Goal: Task Accomplishment & Management: Use online tool/utility

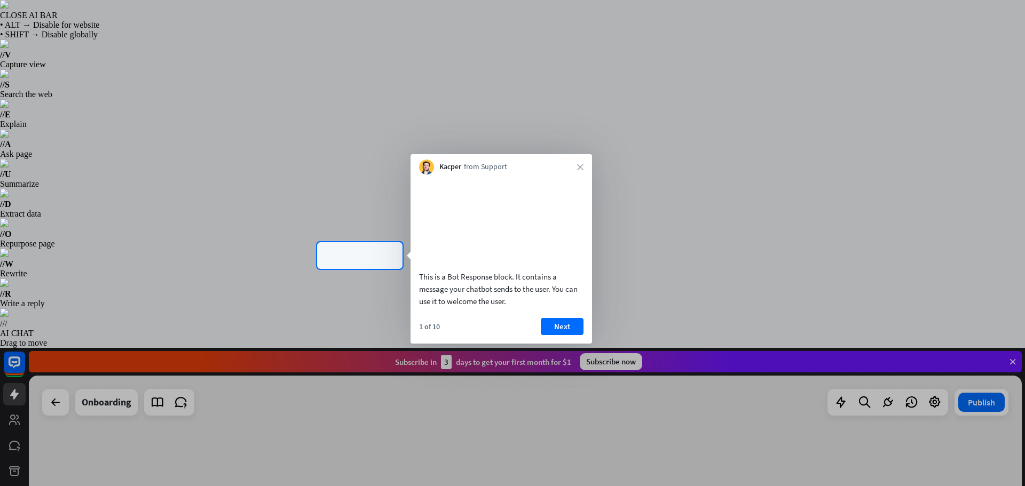
click at [266, 208] on div at bounding box center [512, 121] width 1025 height 242
click at [565, 335] on button "Next" at bounding box center [562, 326] width 43 height 17
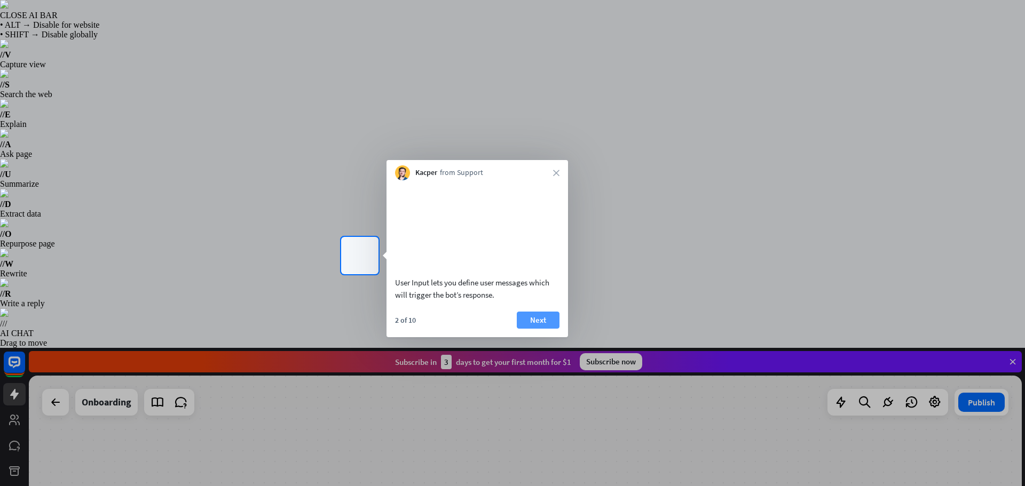
click at [527, 329] on button "Next" at bounding box center [538, 320] width 43 height 17
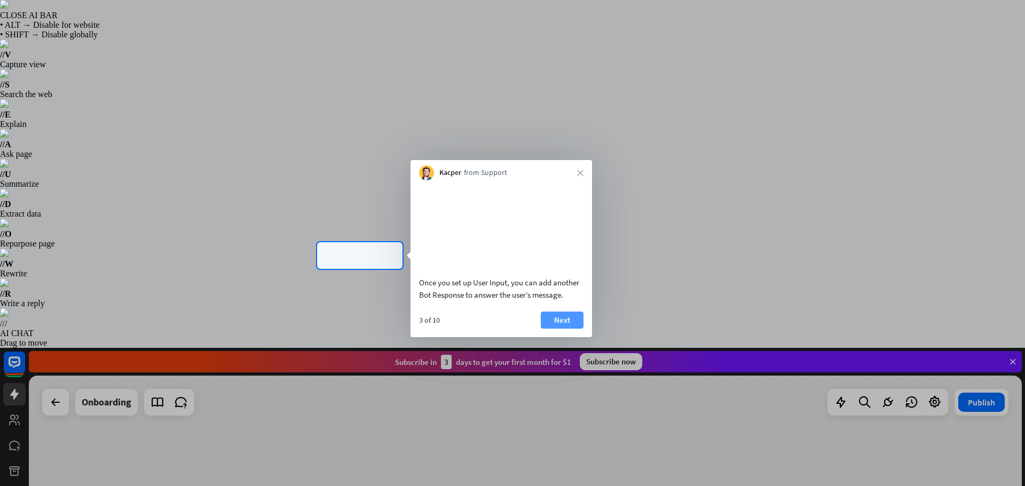
click at [569, 329] on button "Next" at bounding box center [562, 320] width 43 height 17
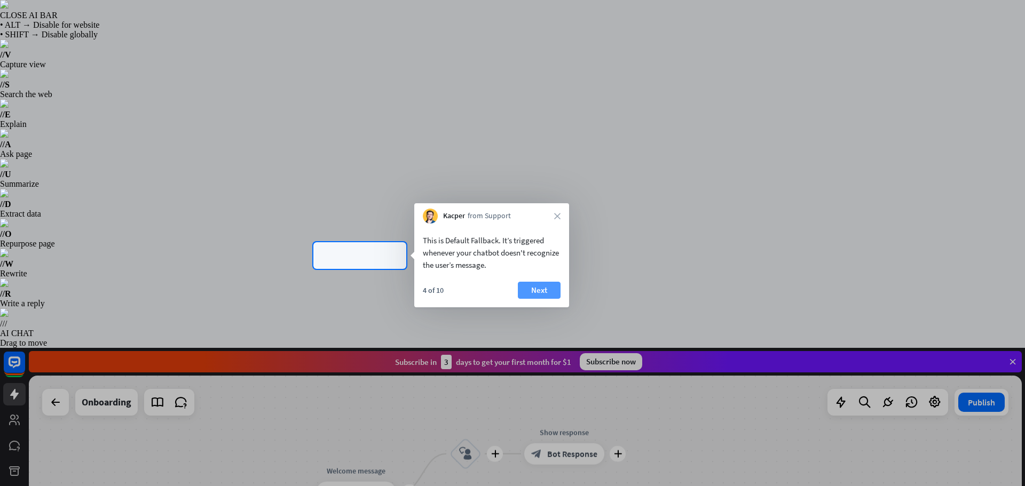
click at [528, 289] on button "Next" at bounding box center [539, 290] width 43 height 17
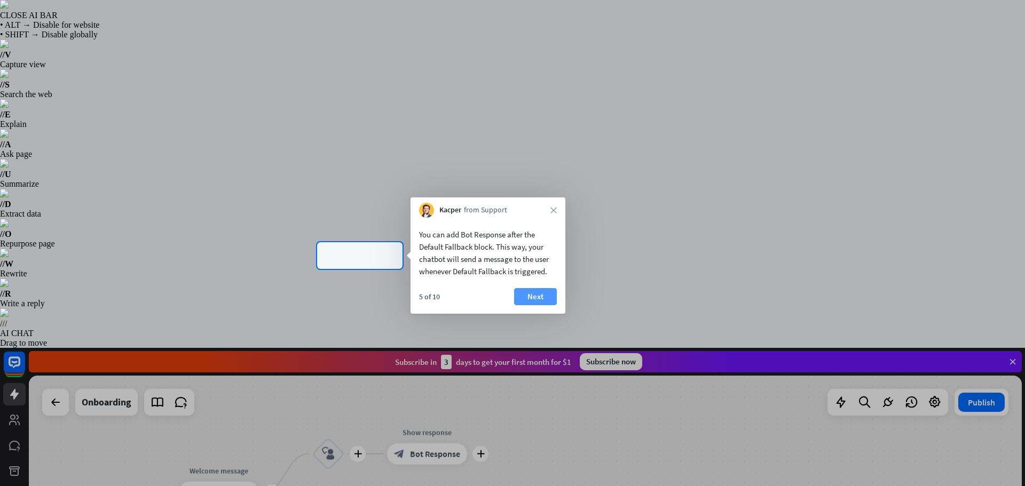
click at [537, 297] on button "Next" at bounding box center [535, 296] width 43 height 17
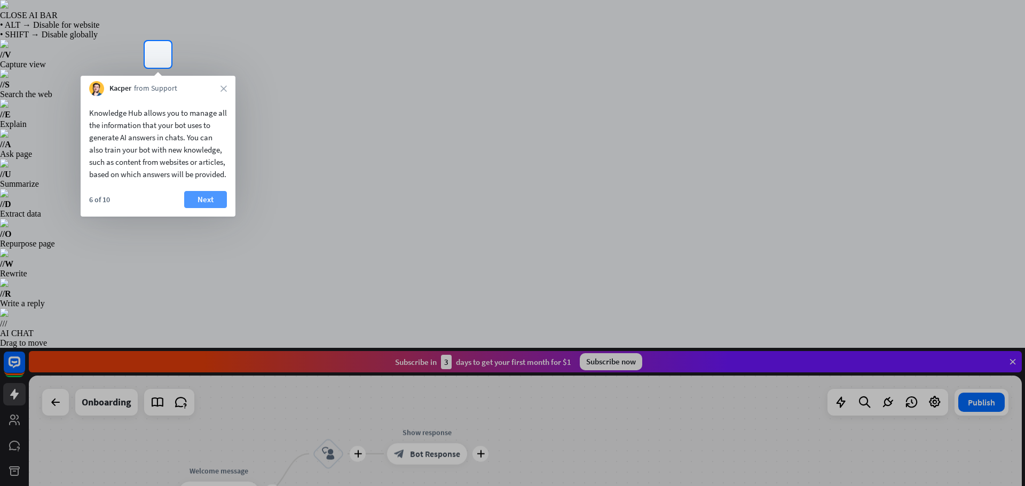
click at [194, 208] on button "Next" at bounding box center [205, 199] width 43 height 17
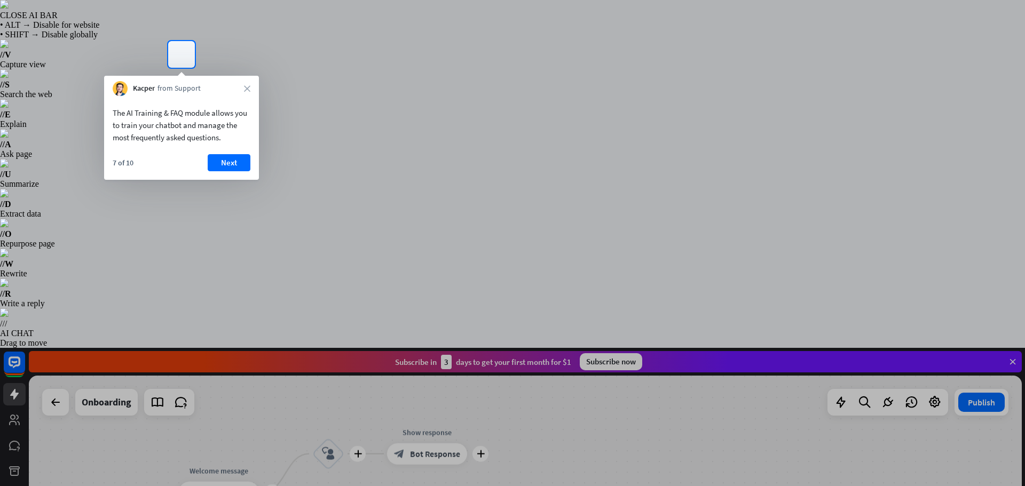
click at [215, 153] on div "The AI Training & FAQ module allows you to train your chatbot and manage the mo…" at bounding box center [181, 138] width 155 height 84
click at [219, 161] on button "Next" at bounding box center [229, 162] width 43 height 17
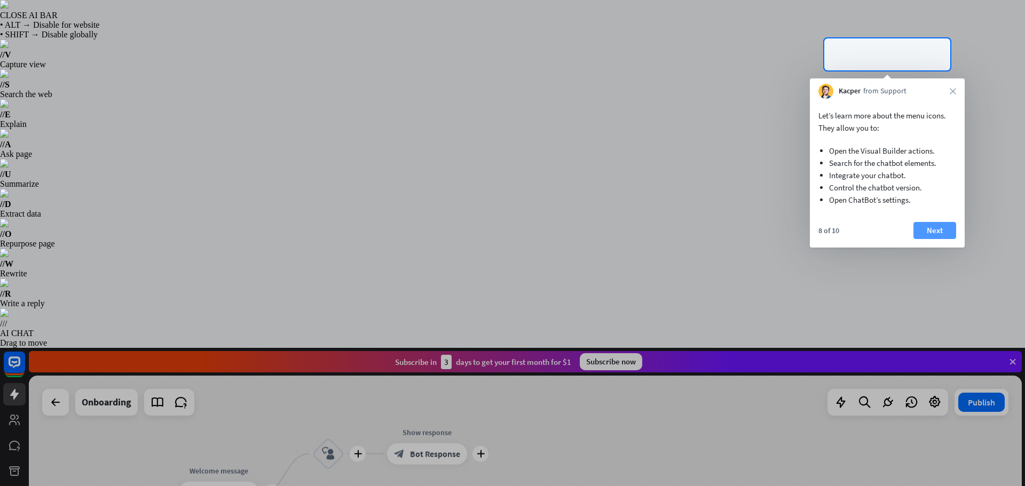
click at [939, 232] on button "Next" at bounding box center [934, 230] width 43 height 17
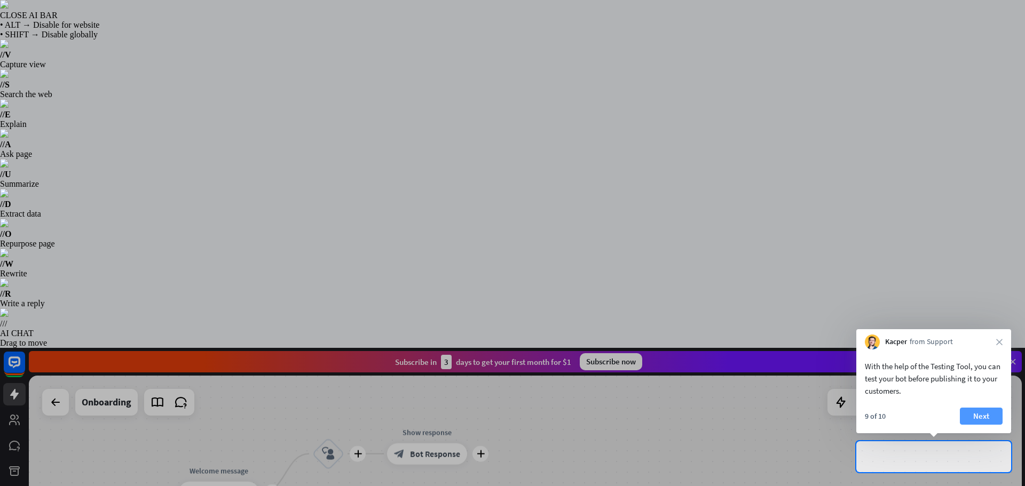
click at [980, 409] on button "Next" at bounding box center [981, 416] width 43 height 17
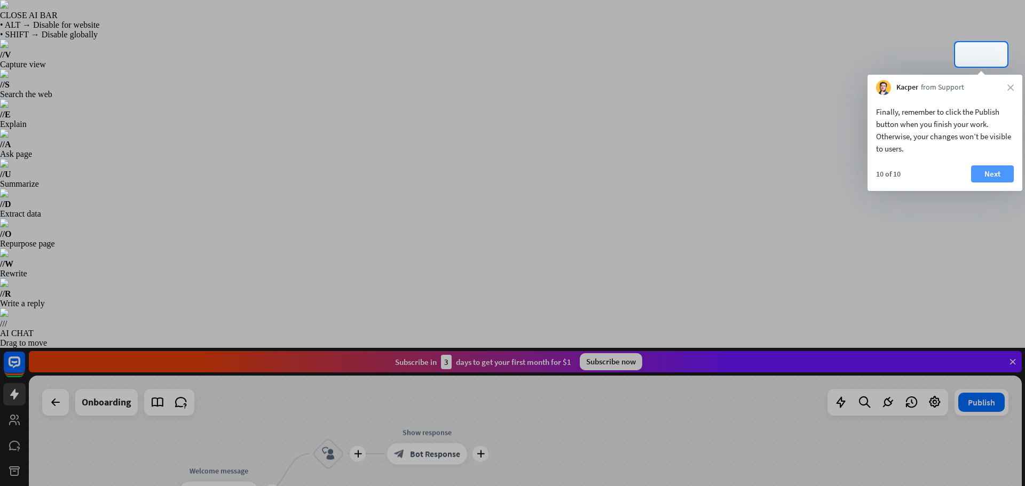
click at [988, 173] on button "Next" at bounding box center [992, 173] width 43 height 17
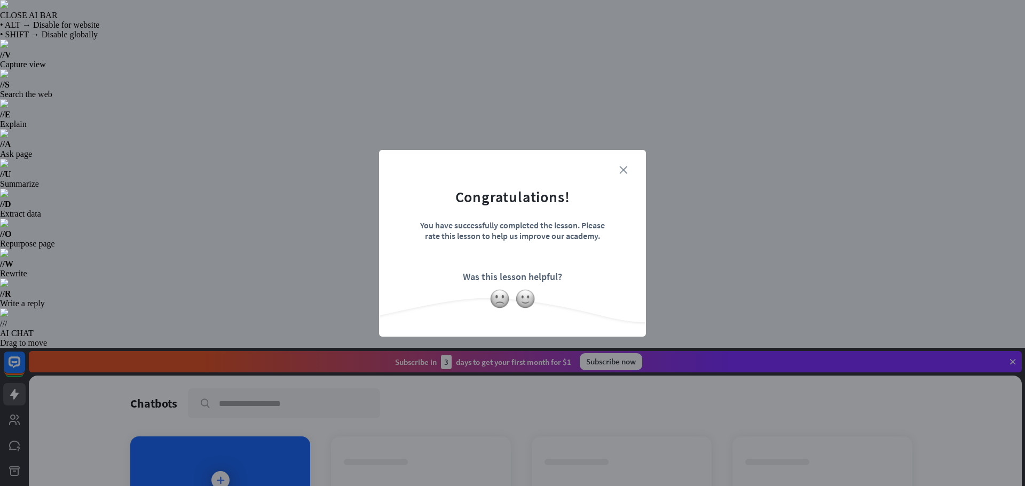
click at [626, 170] on icon "close" at bounding box center [623, 170] width 8 height 8
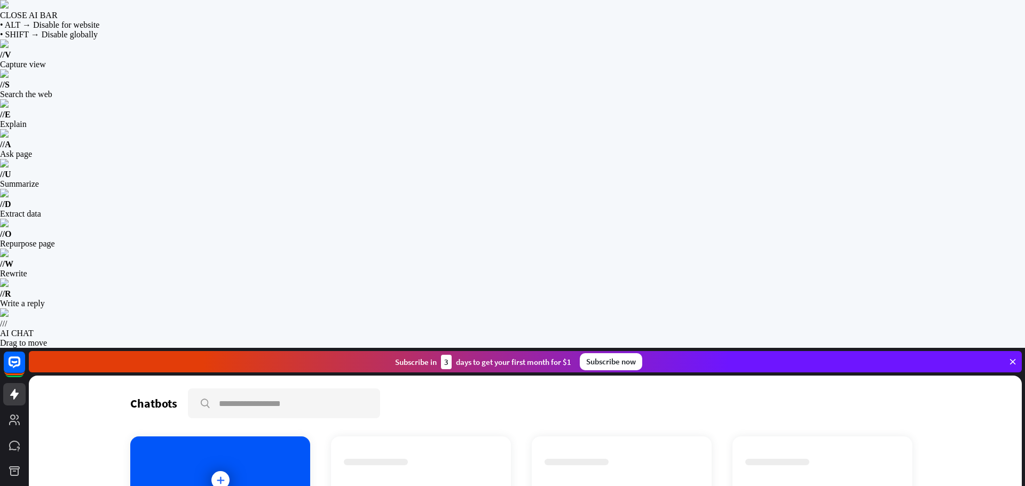
click at [602, 353] on div "Subscribe now" at bounding box center [611, 361] width 62 height 17
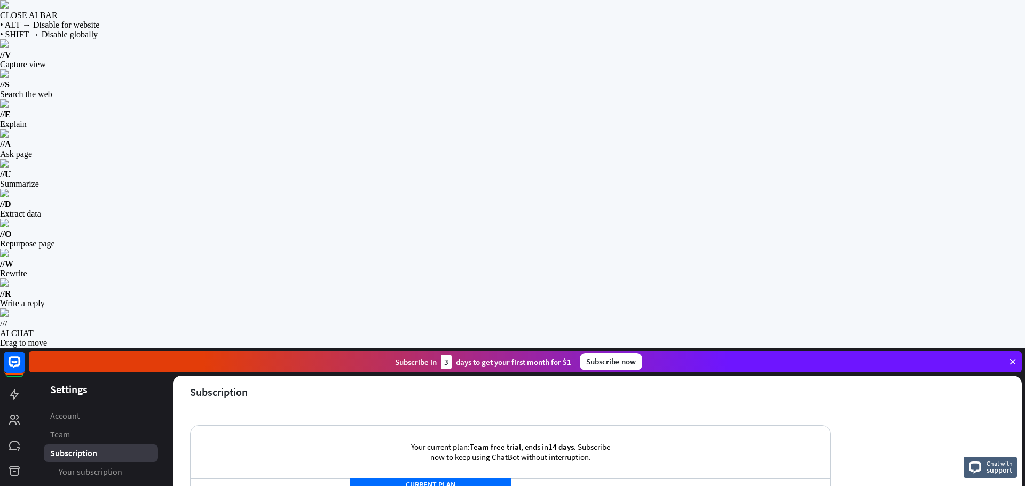
click at [13, 388] on icon at bounding box center [14, 394] width 13 height 13
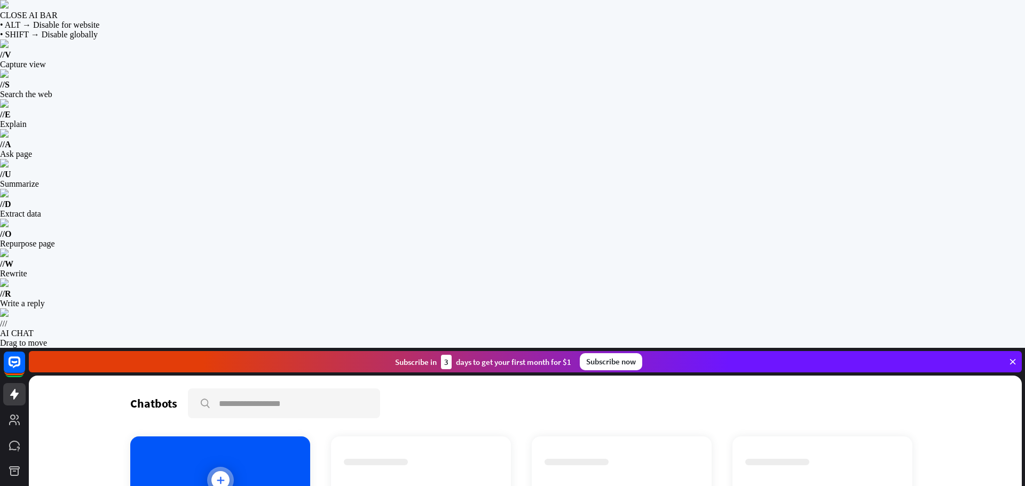
click at [210, 467] on div at bounding box center [220, 480] width 27 height 27
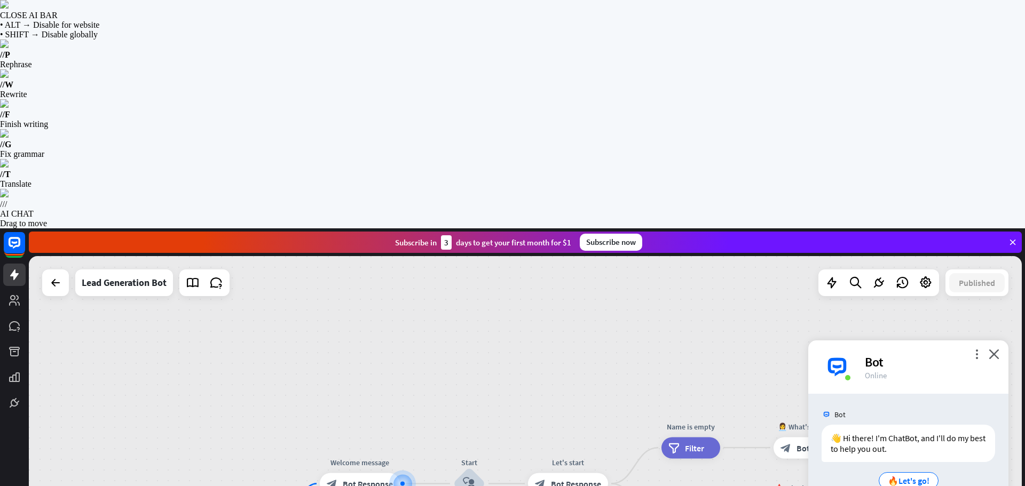
type input "****"
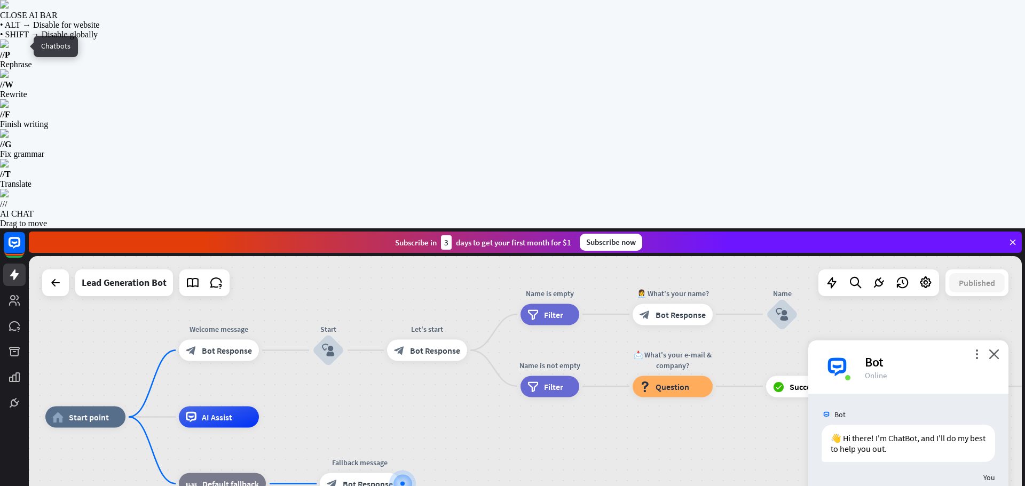
click at [13, 270] on icon at bounding box center [14, 275] width 9 height 11
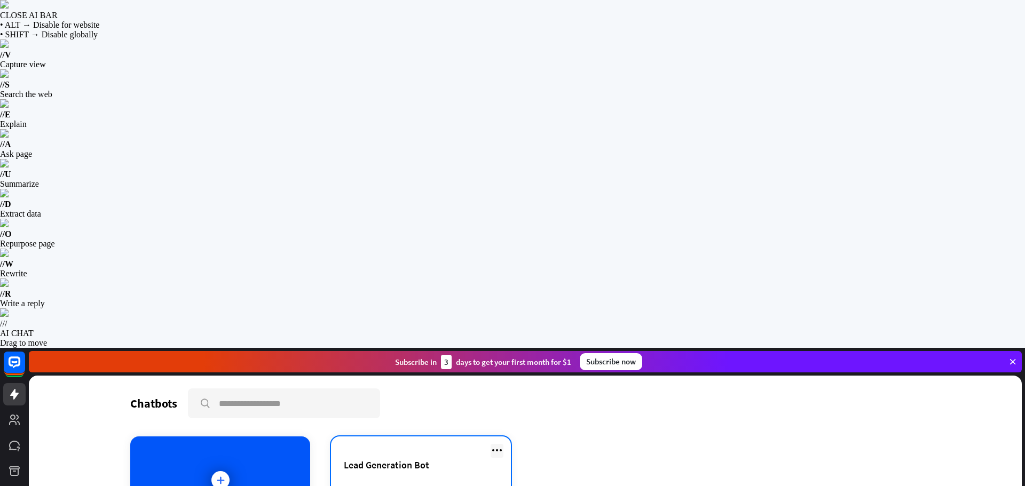
click at [501, 444] on icon at bounding box center [497, 450] width 13 height 13
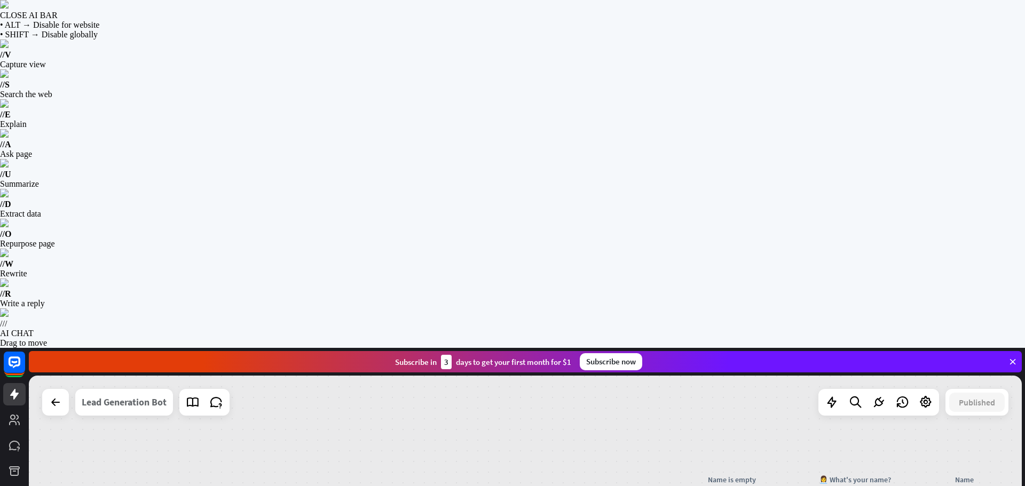
click at [106, 389] on div "Lead Generation Bot" at bounding box center [124, 402] width 85 height 27
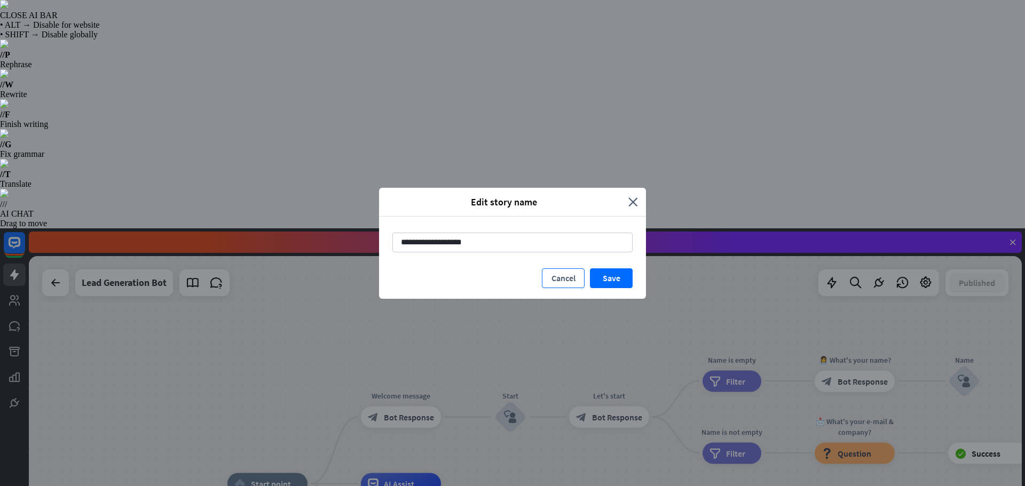
click at [575, 275] on button "Cancel" at bounding box center [563, 279] width 43 height 20
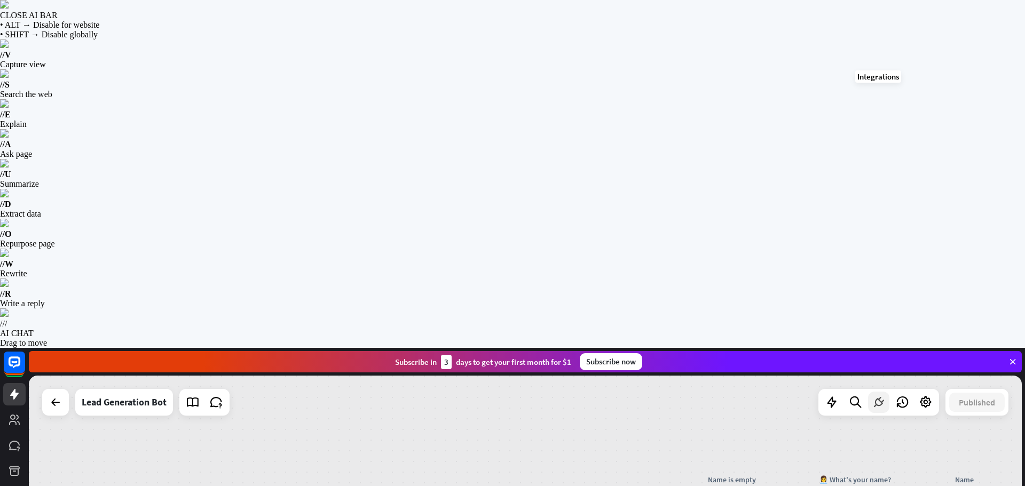
click at [872, 396] on icon at bounding box center [879, 403] width 14 height 14
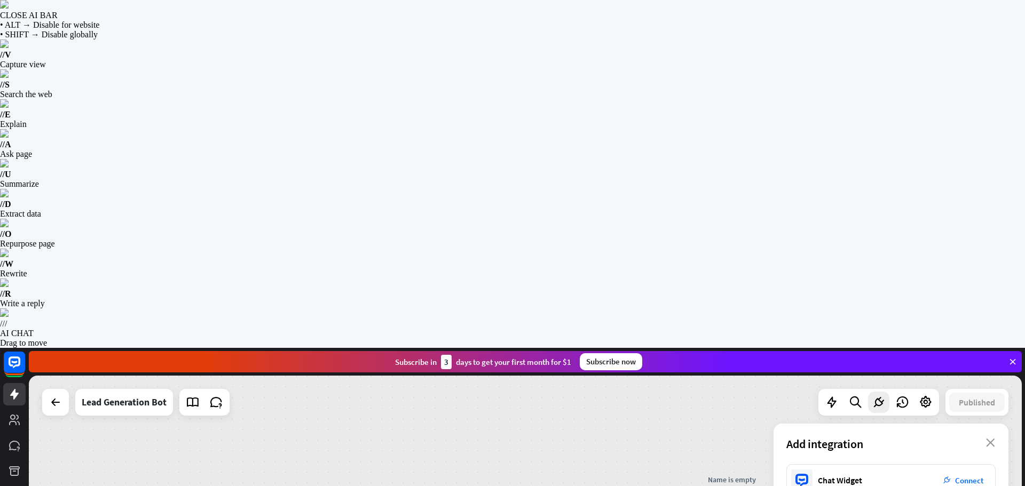
click at [984, 424] on div "Add integration close" at bounding box center [891, 444] width 235 height 41
click at [987, 424] on div "Add integration close" at bounding box center [891, 444] width 235 height 41
click at [989, 439] on icon "close" at bounding box center [990, 443] width 9 height 9
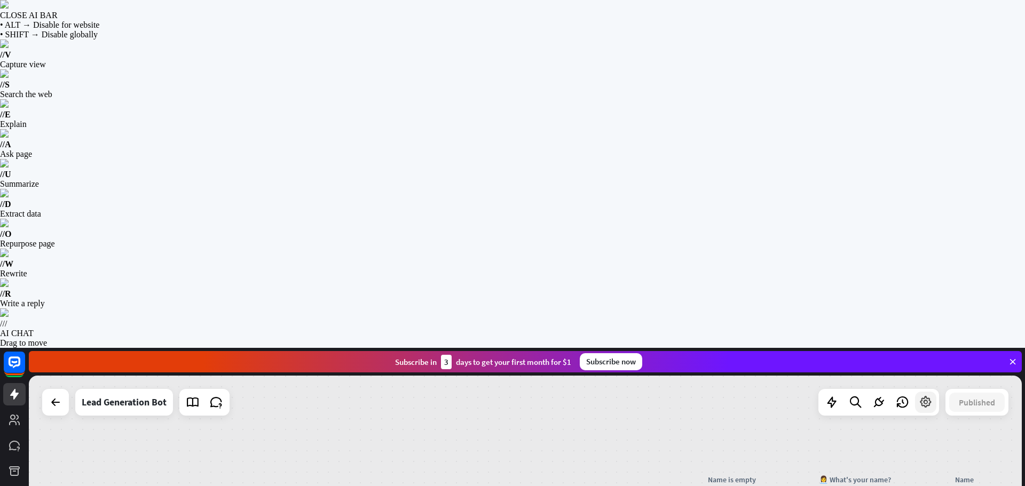
click at [929, 396] on icon at bounding box center [926, 403] width 14 height 14
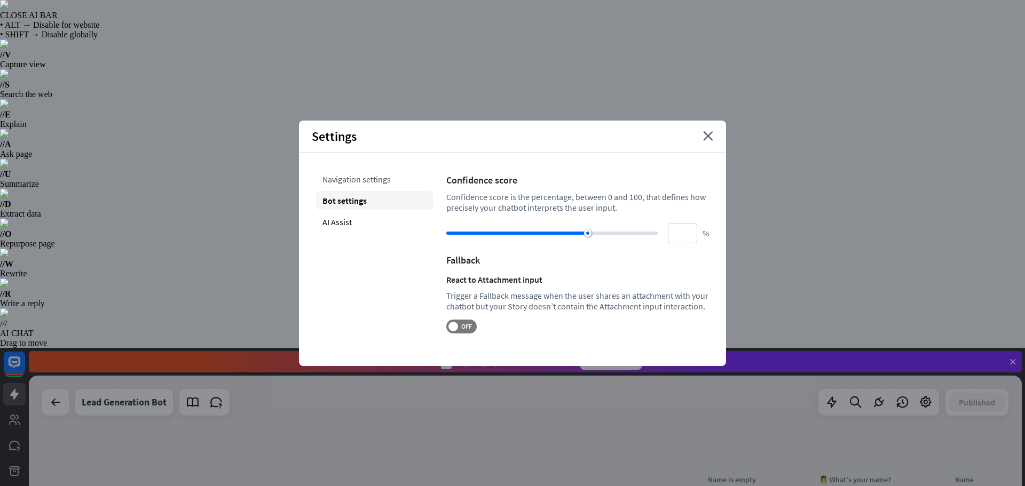
click at [346, 187] on div "Navigation settings" at bounding box center [374, 179] width 117 height 19
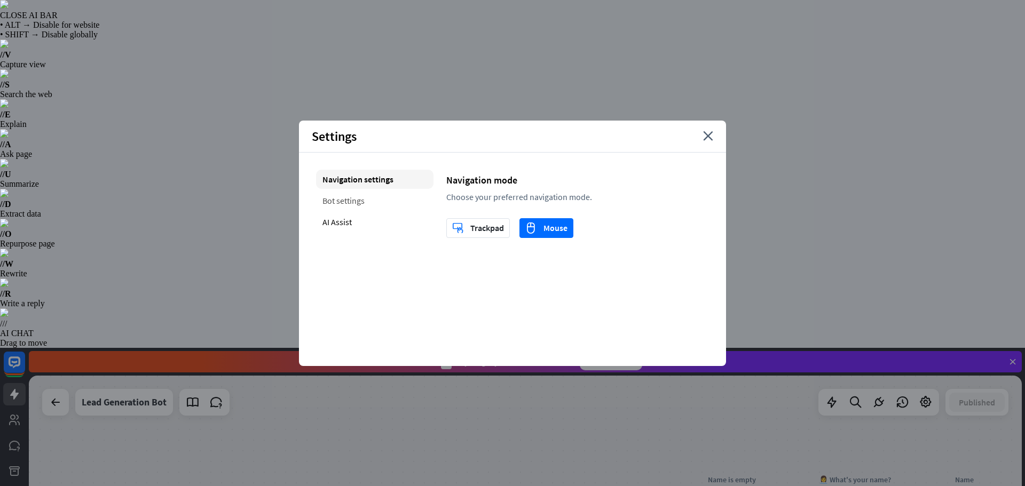
click at [357, 208] on div "Bot settings" at bounding box center [374, 200] width 117 height 19
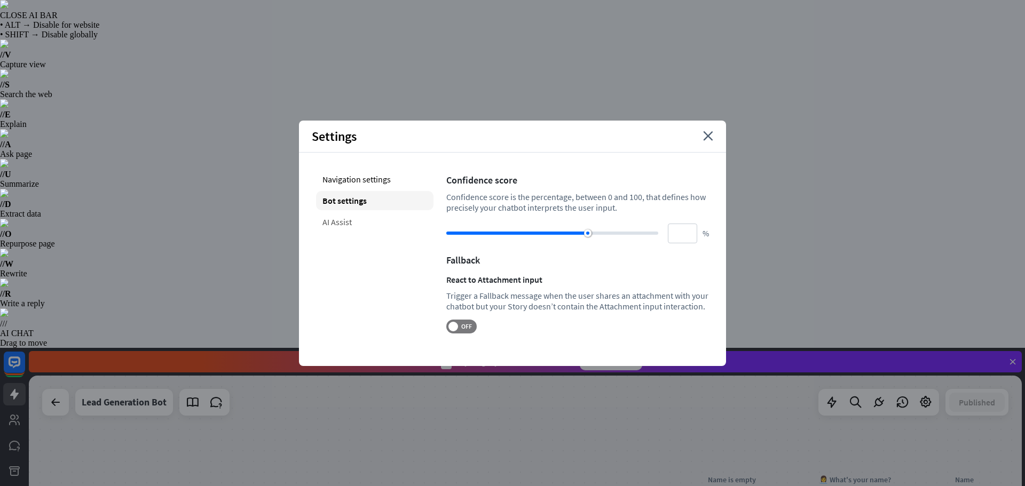
click at [361, 225] on div "AI Assist" at bounding box center [374, 221] width 117 height 19
type input "**"
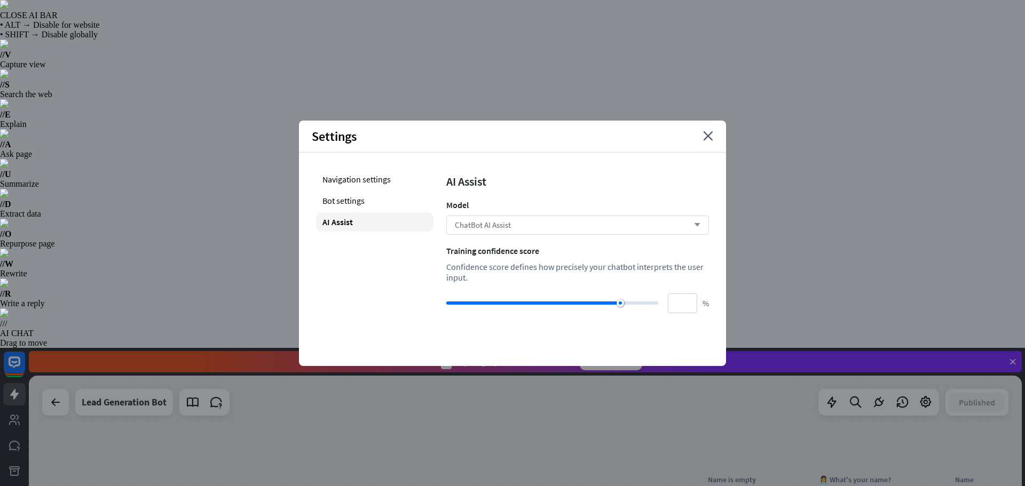
click at [507, 234] on div "ChatBot AI Assist arrow_down" at bounding box center [577, 225] width 263 height 19
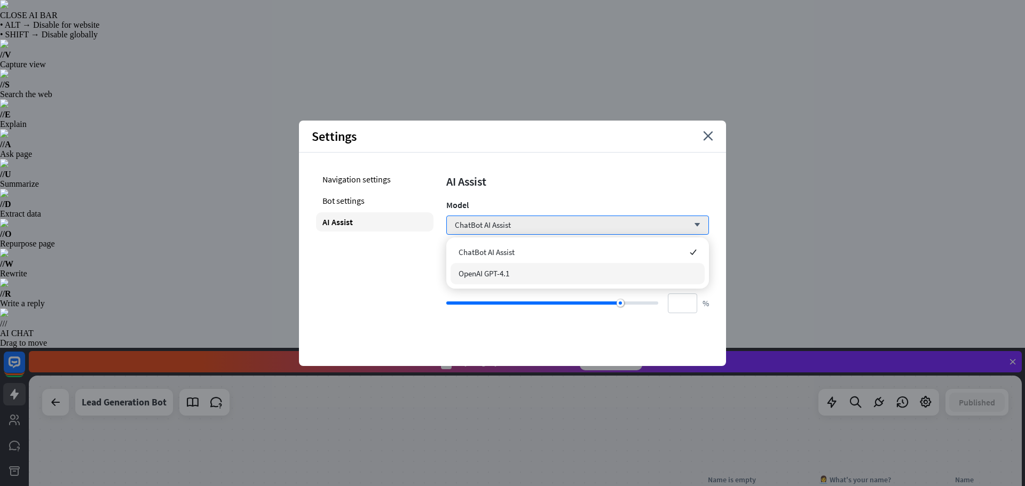
click at [507, 274] on span "OpenAI GPT-4.1" at bounding box center [484, 274] width 51 height 10
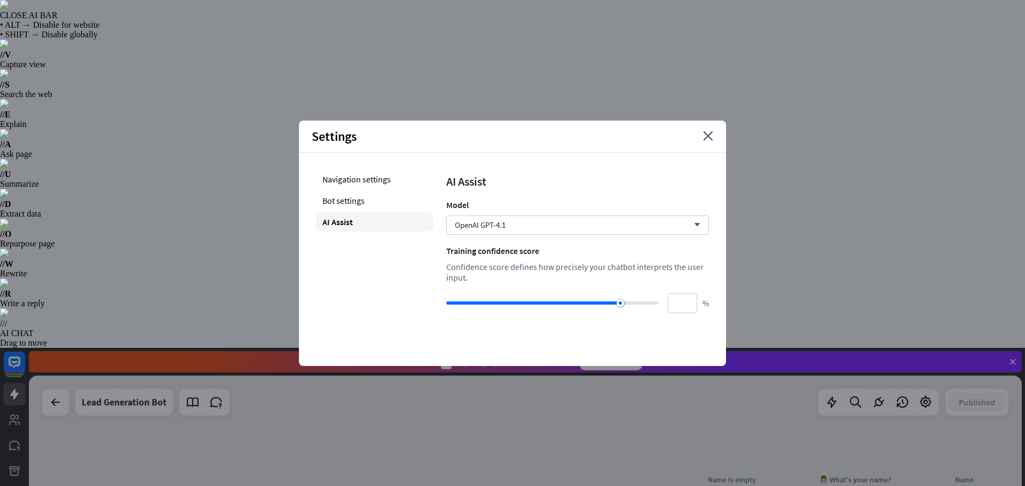
click at [707, 130] on div "Settings close" at bounding box center [512, 137] width 427 height 32
click at [708, 137] on icon "close" at bounding box center [708, 136] width 10 height 10
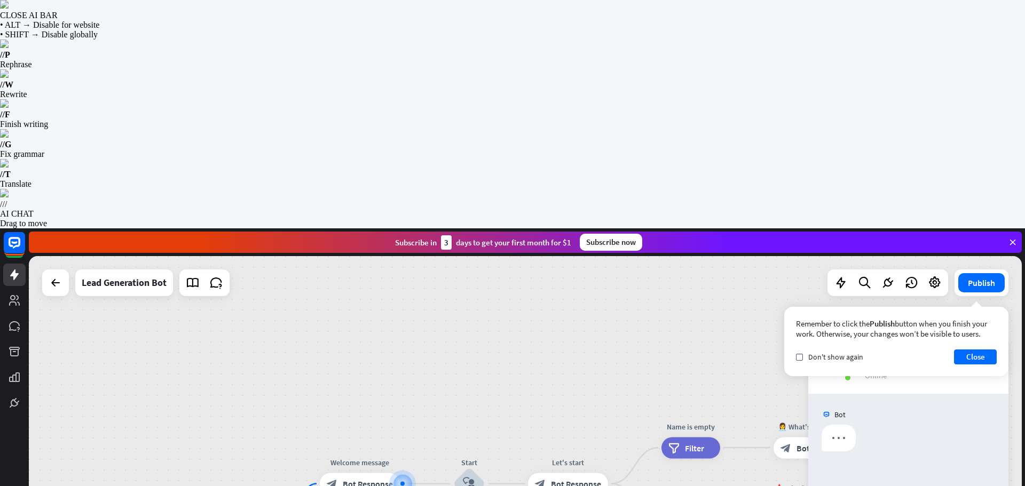
type input "****"
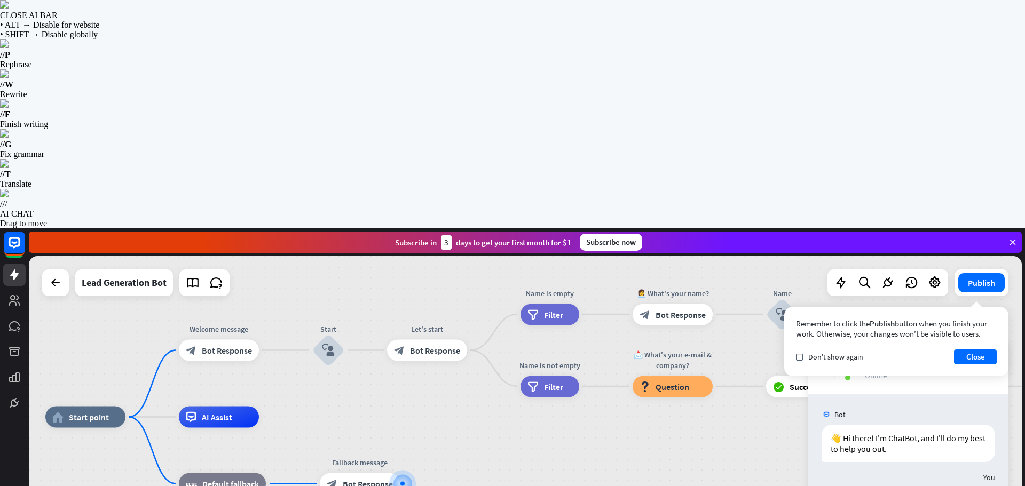
click at [931, 276] on icon at bounding box center [935, 283] width 14 height 14
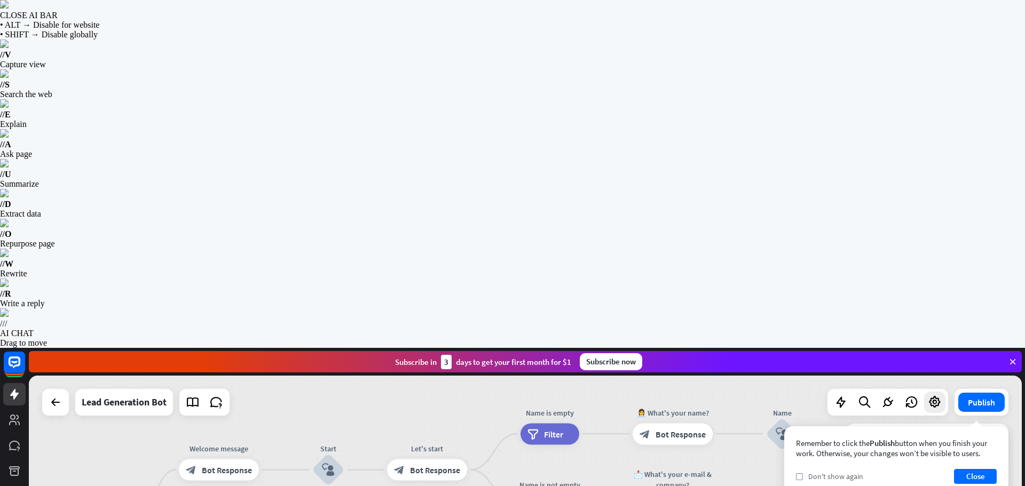
click at [803, 472] on div "check Don't show again" at bounding box center [829, 477] width 67 height 10
click at [972, 469] on button "Close" at bounding box center [975, 476] width 43 height 15
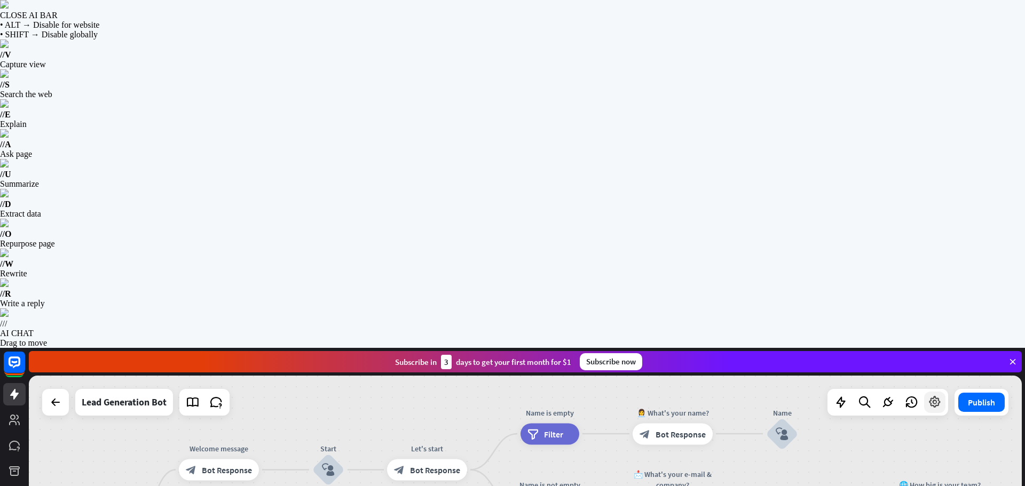
click at [935, 392] on div at bounding box center [934, 402] width 21 height 21
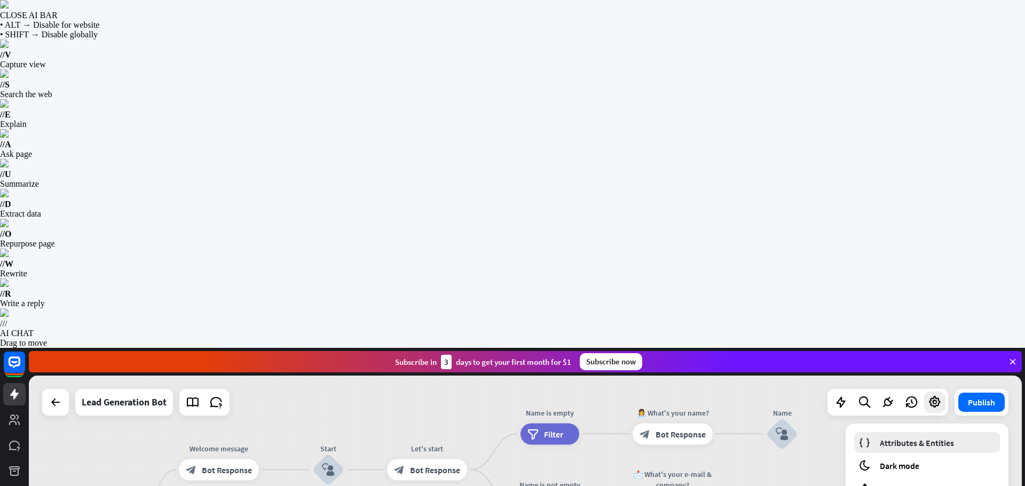
click at [921, 438] on span "Attributes & Entities" at bounding box center [917, 443] width 74 height 11
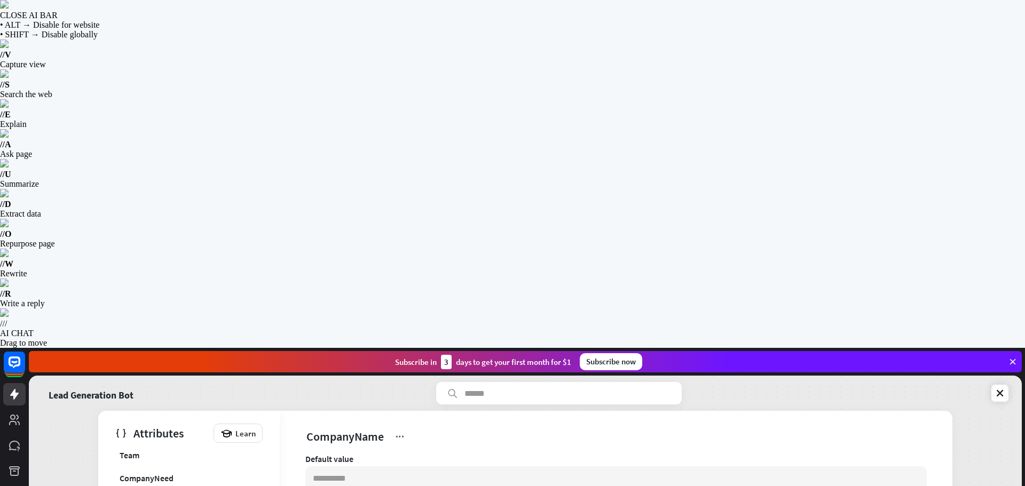
scroll to position [107, 0]
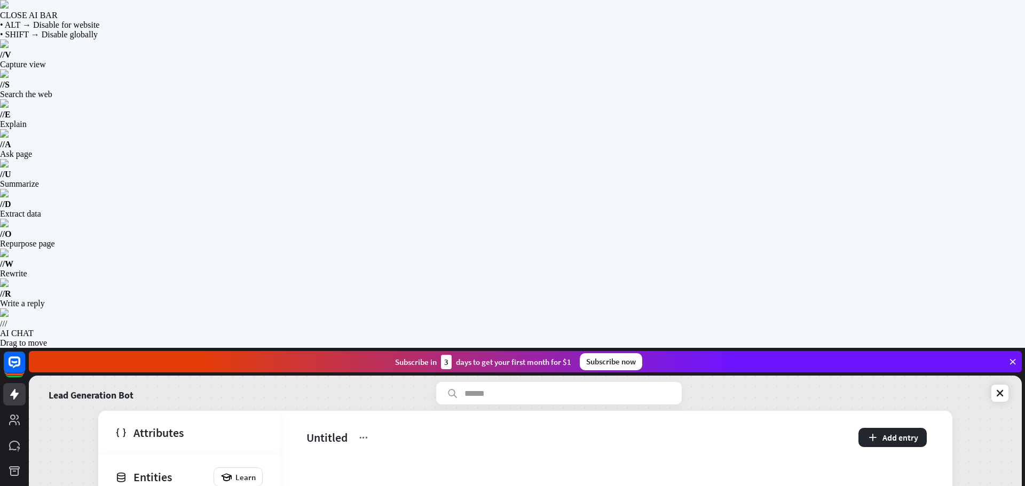
click at [10, 389] on icon at bounding box center [14, 394] width 9 height 11
